Goal: Task Accomplishment & Management: Use online tool/utility

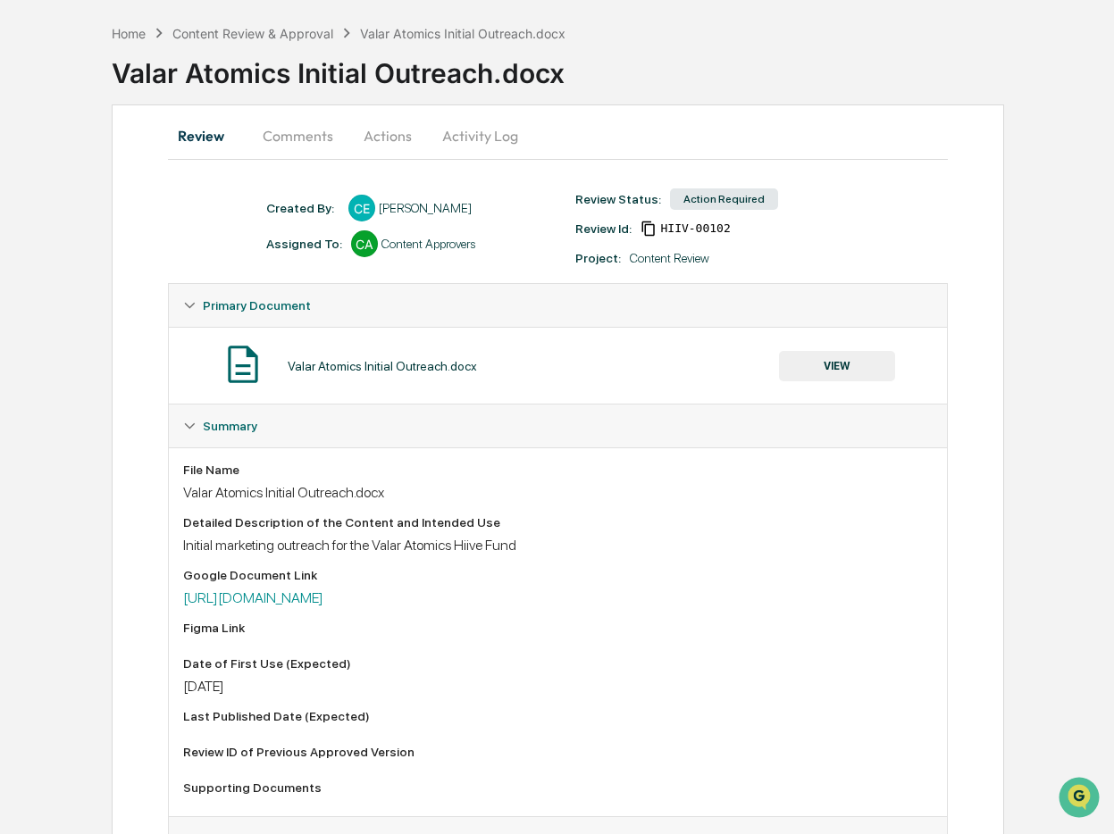
scroll to position [107, 0]
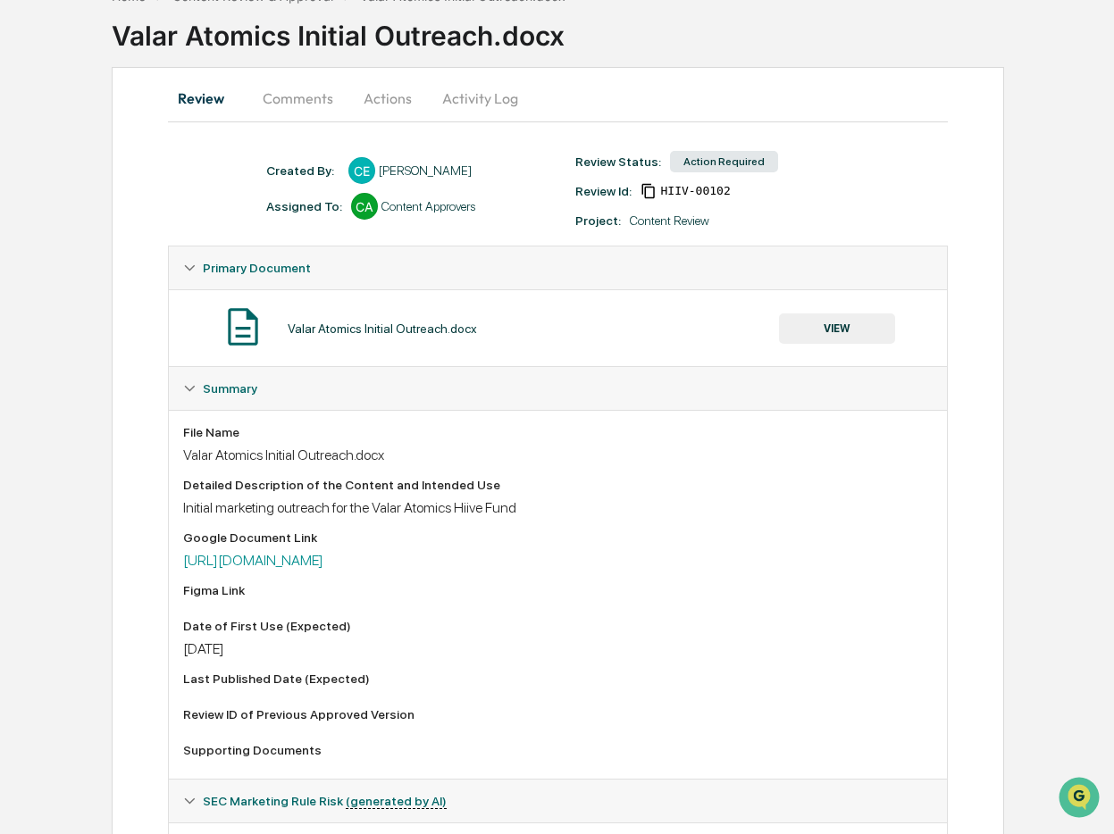
click at [850, 330] on button "VIEW" at bounding box center [837, 328] width 116 height 30
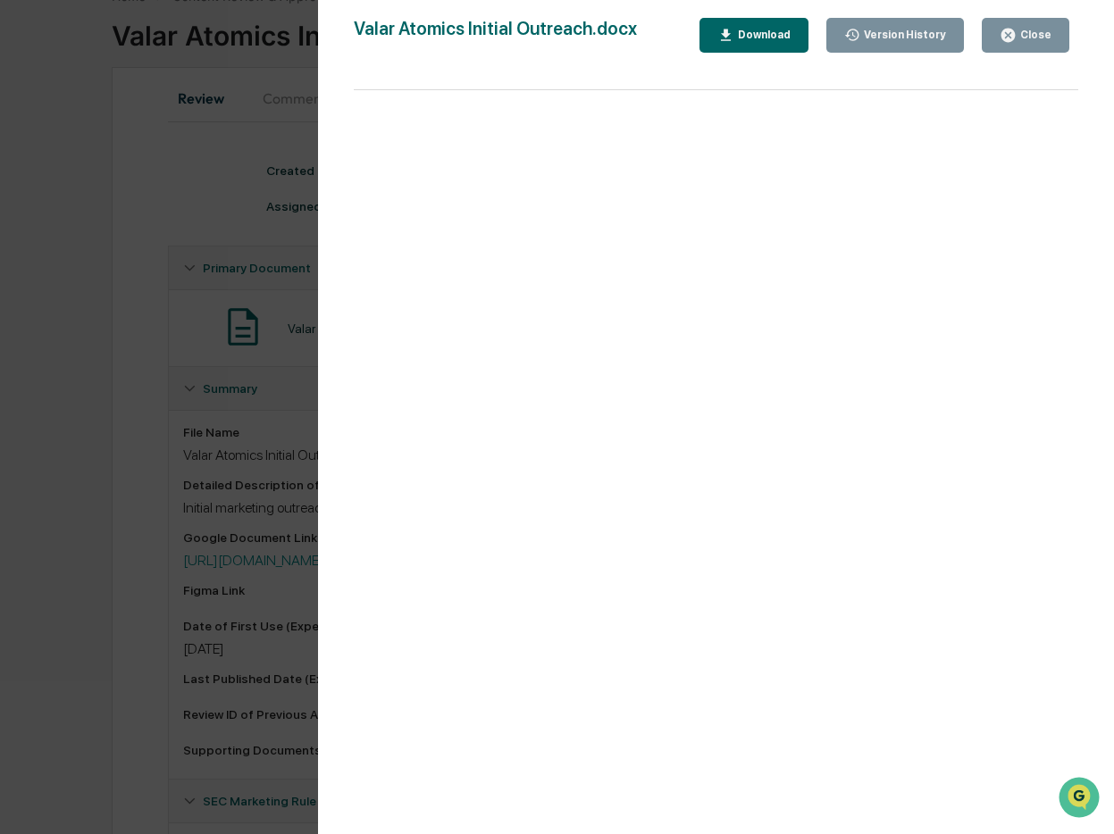
click at [134, 393] on div "Version History 10/08/2025, 08:28 PM Colby Evans Valar Atomics Initial Outreach…" at bounding box center [557, 417] width 1114 height 834
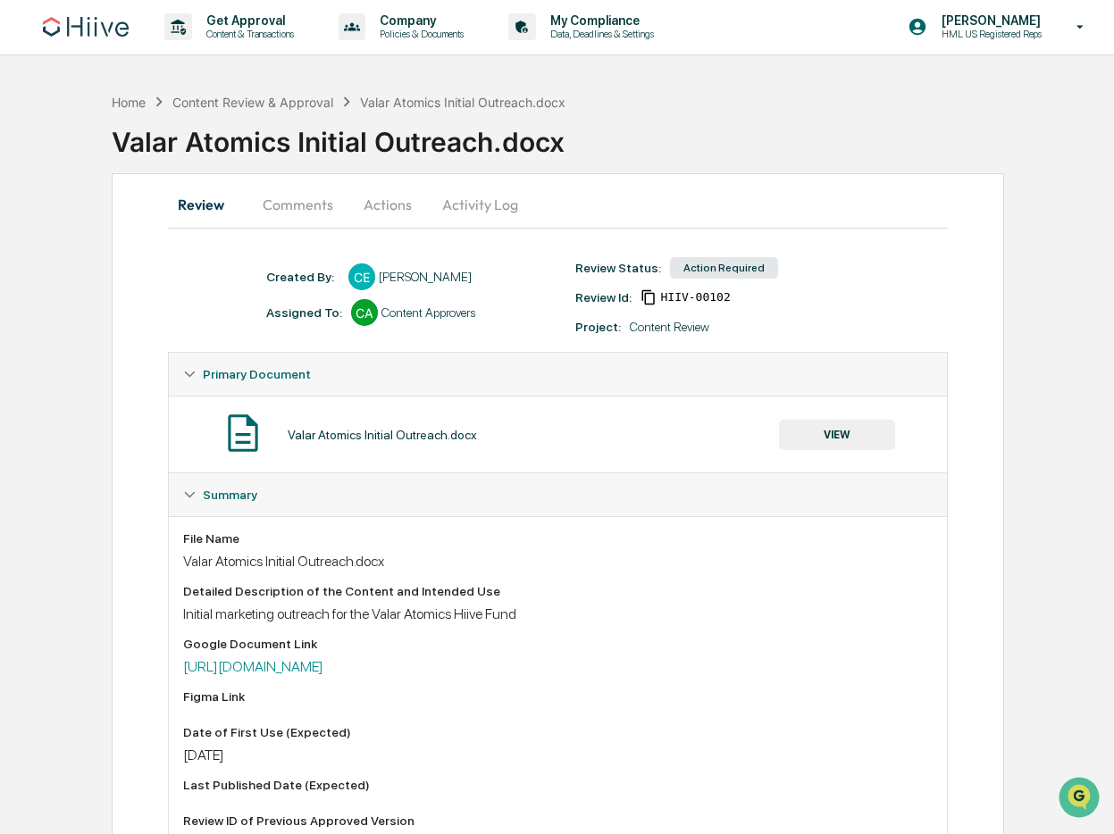
scroll to position [0, 0]
click at [294, 208] on button "Comments" at bounding box center [297, 205] width 99 height 43
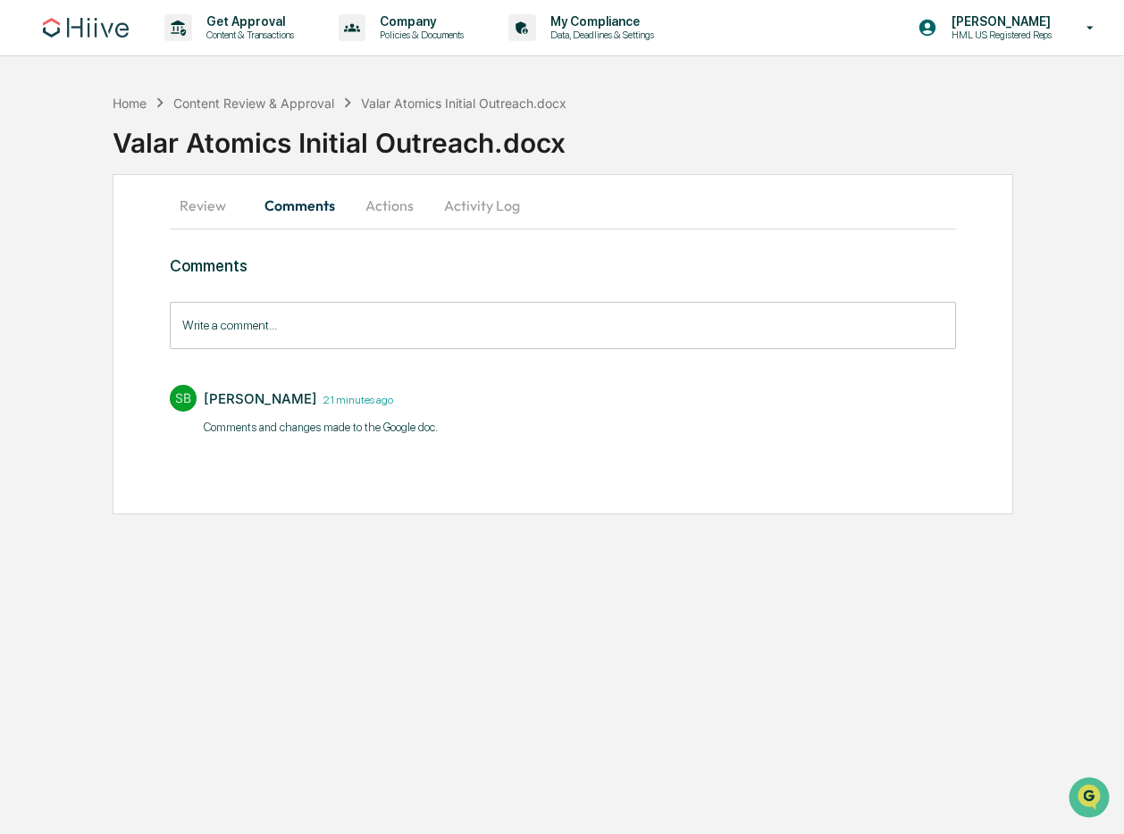
click at [196, 210] on button "Review" at bounding box center [210, 205] width 80 height 43
